Goal: Communication & Community: Participate in discussion

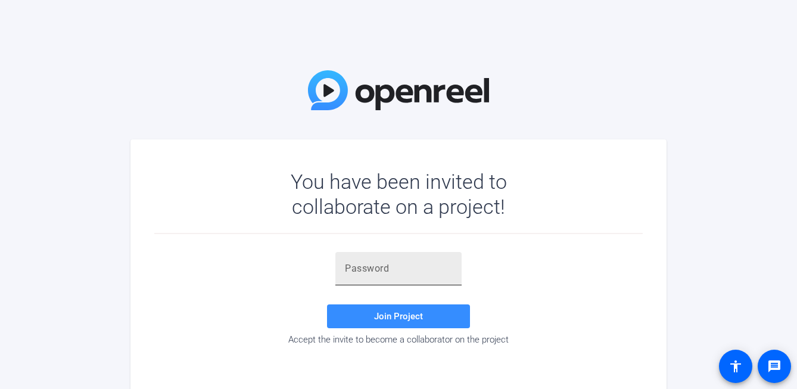
click at [397, 273] on input "text" at bounding box center [398, 269] width 107 height 14
paste input "oAwS&2"
type input "oAwS&2"
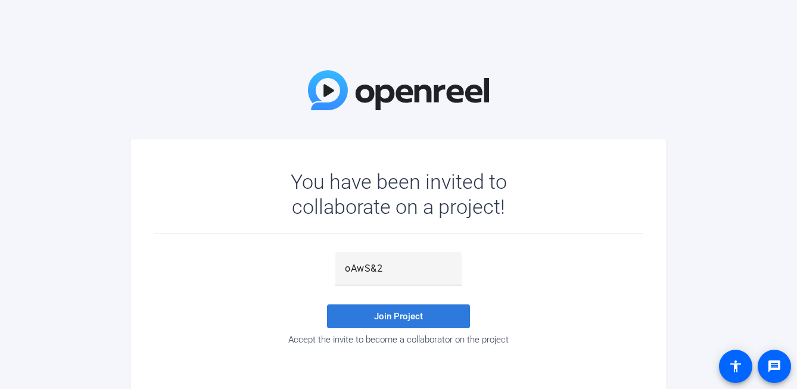
click at [393, 312] on span "Join Project" at bounding box center [398, 316] width 49 height 11
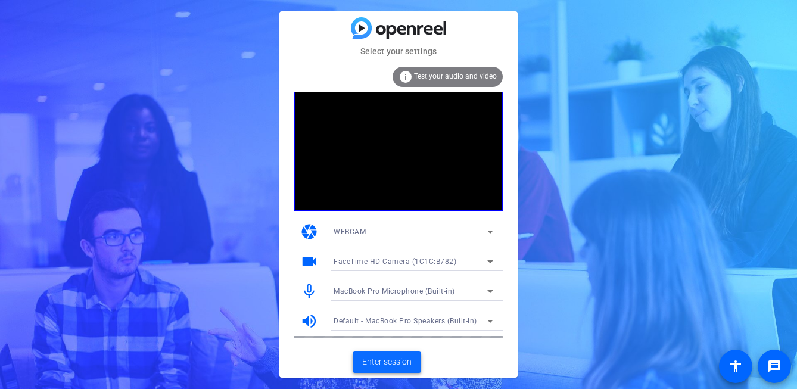
click at [376, 359] on span "Enter session" at bounding box center [386, 362] width 49 height 13
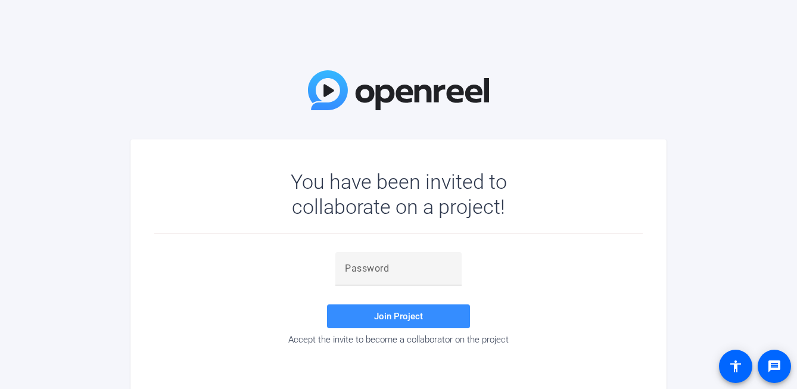
scroll to position [6, 0]
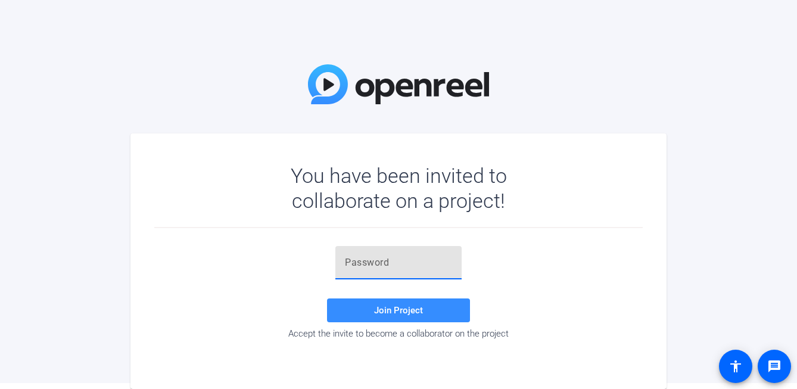
click at [371, 262] on input "text" at bounding box center [398, 263] width 107 height 14
paste input "oAwS&2"
type input "oAwS&2"
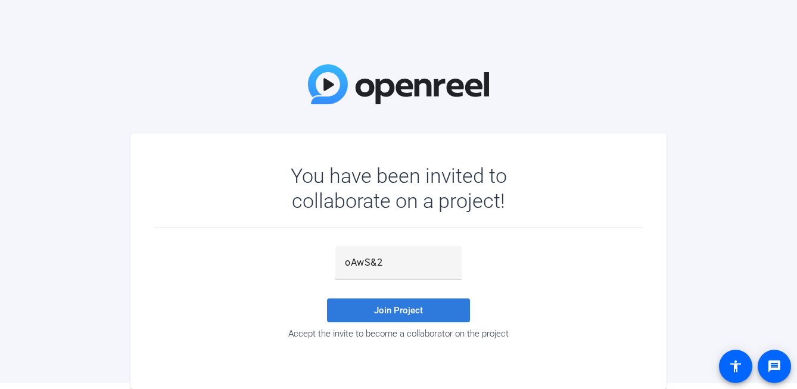
click at [365, 310] on span at bounding box center [398, 310] width 143 height 29
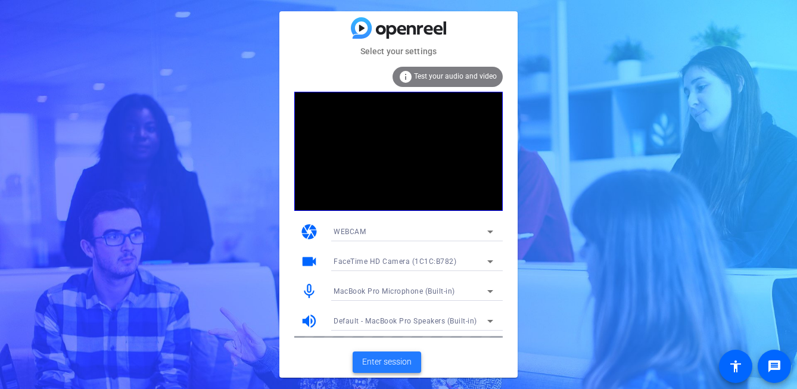
click at [379, 361] on span "Enter session" at bounding box center [386, 362] width 49 height 13
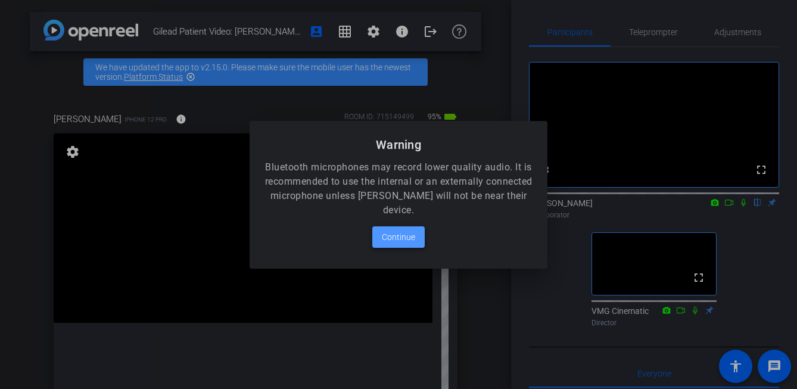
click at [412, 238] on span "Continue" at bounding box center [398, 237] width 33 height 14
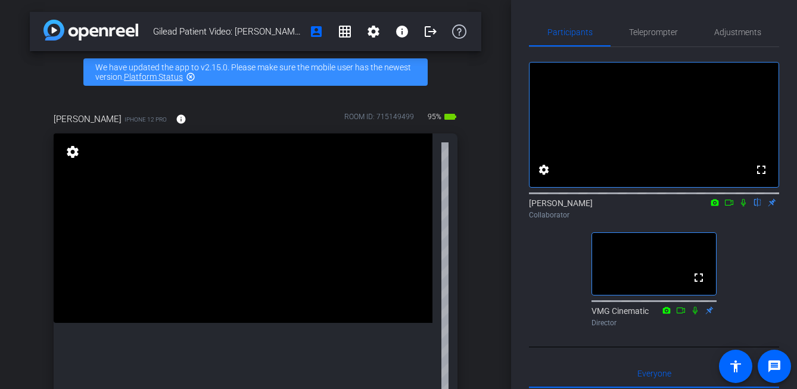
click at [495, 77] on div "Gilead Patient Video: [PERSON_NAME] Audio Recording account_box grid_on setting…" at bounding box center [255, 194] width 511 height 389
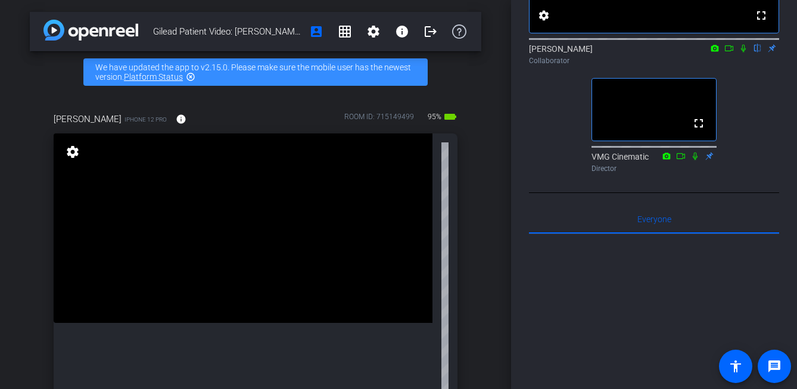
scroll to position [153, 0]
click at [658, 225] on span "Everyone 0" at bounding box center [655, 220] width 34 height 8
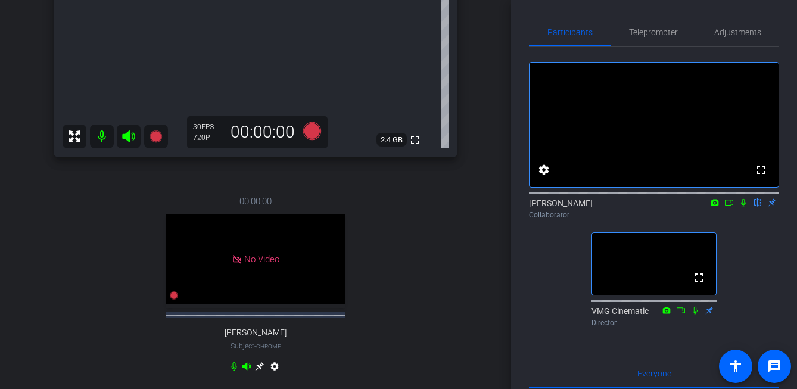
scroll to position [386, 0]
click at [477, 206] on div "[PERSON_NAME] iPhone 12 Pro info ROOM ID: 715149499 95% battery_std fullscreen …" at bounding box center [256, 58] width 452 height 702
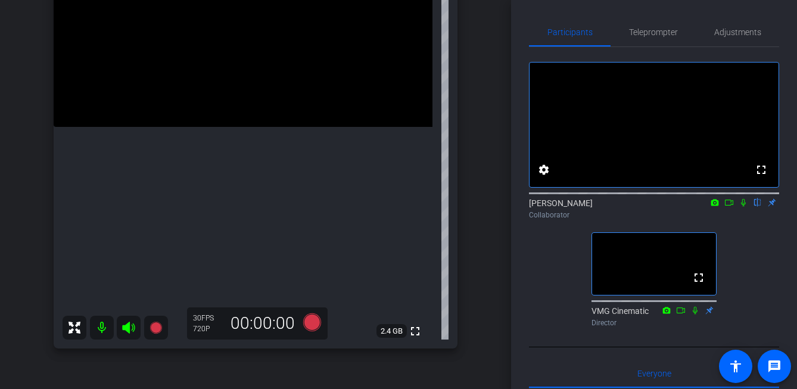
scroll to position [194, 0]
click at [742, 221] on div "[PERSON_NAME] flip Collaborator" at bounding box center [654, 208] width 250 height 23
click at [746, 207] on icon at bounding box center [744, 202] width 10 height 8
click at [737, 208] on mat-icon at bounding box center [744, 202] width 14 height 11
click at [740, 207] on icon at bounding box center [744, 202] width 10 height 8
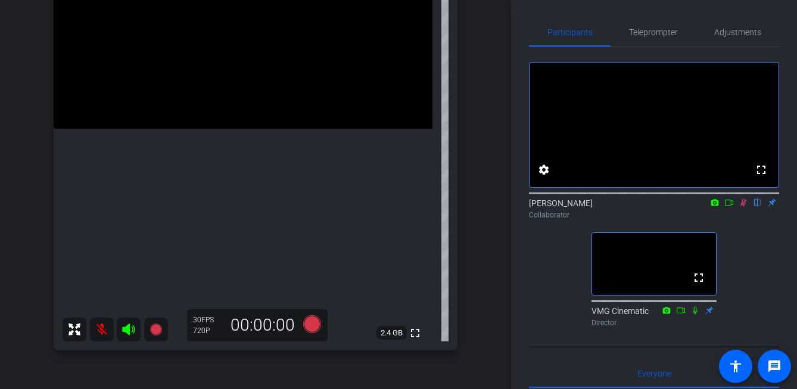
click at [732, 207] on icon at bounding box center [730, 202] width 10 height 8
click at [743, 206] on icon at bounding box center [743, 202] width 7 height 7
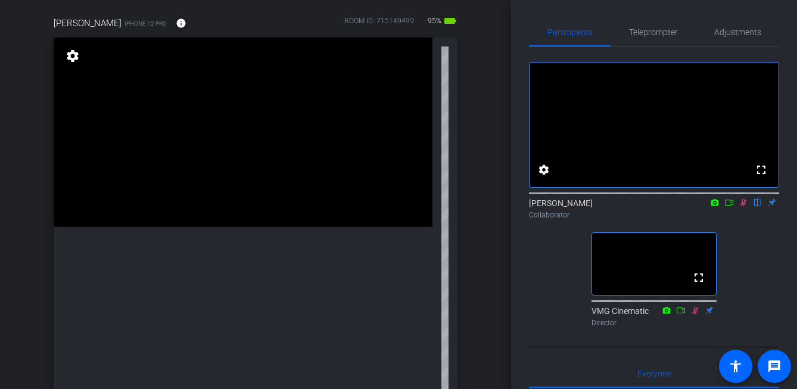
scroll to position [92, 0]
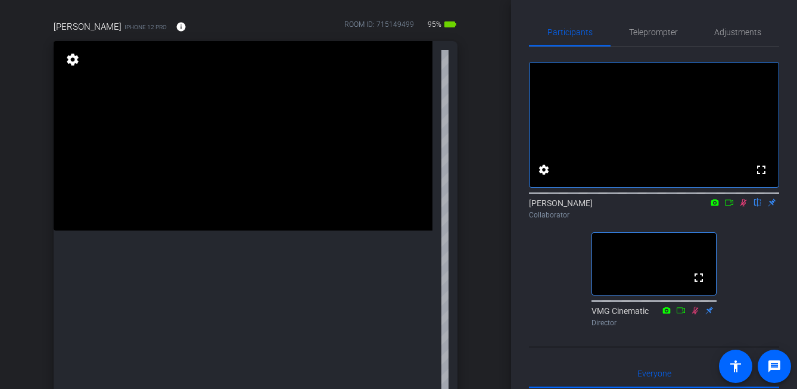
click at [743, 207] on icon at bounding box center [744, 202] width 10 height 8
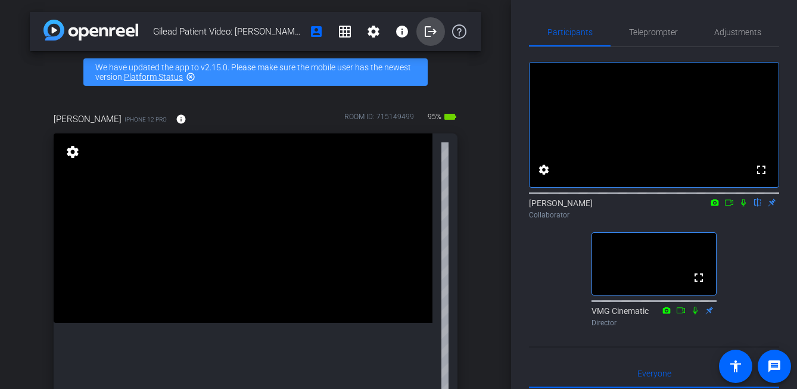
click at [427, 34] on mat-icon "logout" at bounding box center [431, 31] width 14 height 14
